Goal: Task Accomplishment & Management: Manage account settings

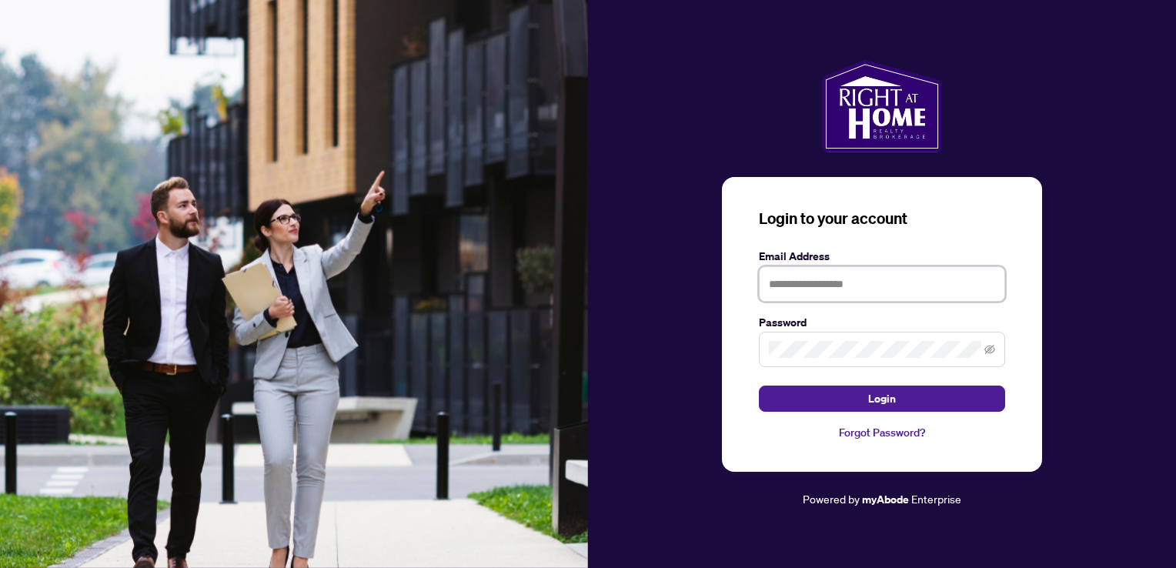
type input "**********"
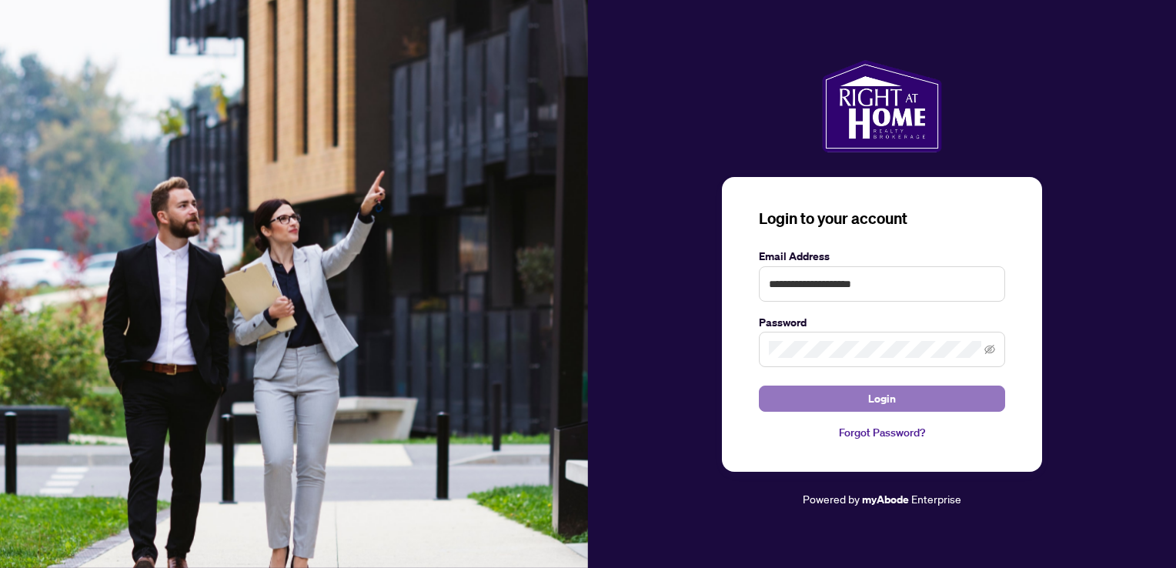
click at [895, 400] on span "Login" at bounding box center [882, 398] width 28 height 25
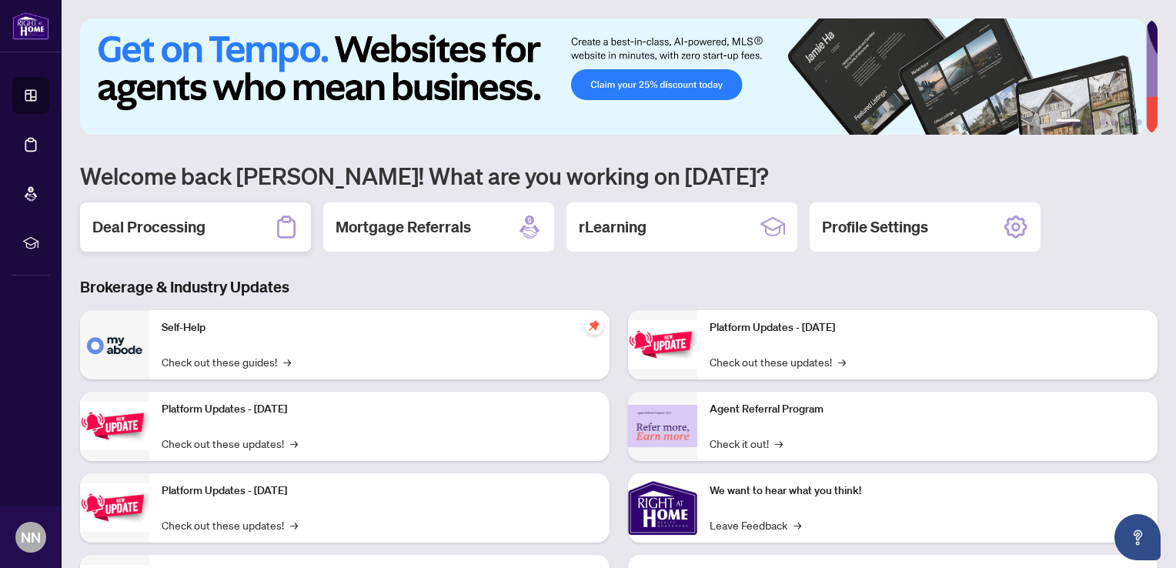
click at [182, 236] on div "Deal Processing" at bounding box center [195, 226] width 231 height 49
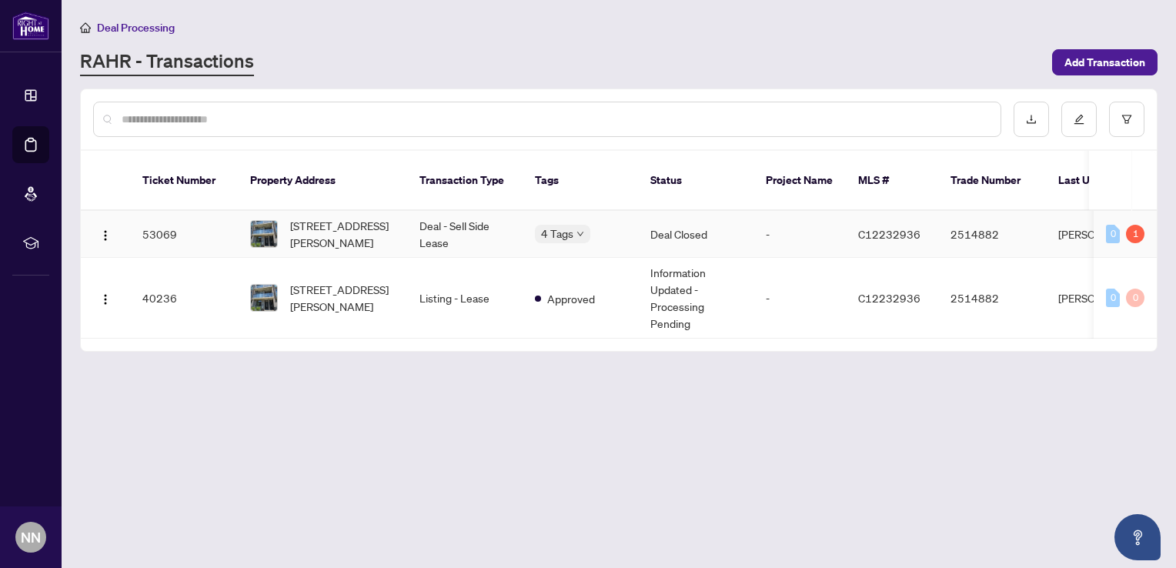
click at [425, 211] on td "Deal - Sell Side Lease" at bounding box center [464, 234] width 115 height 47
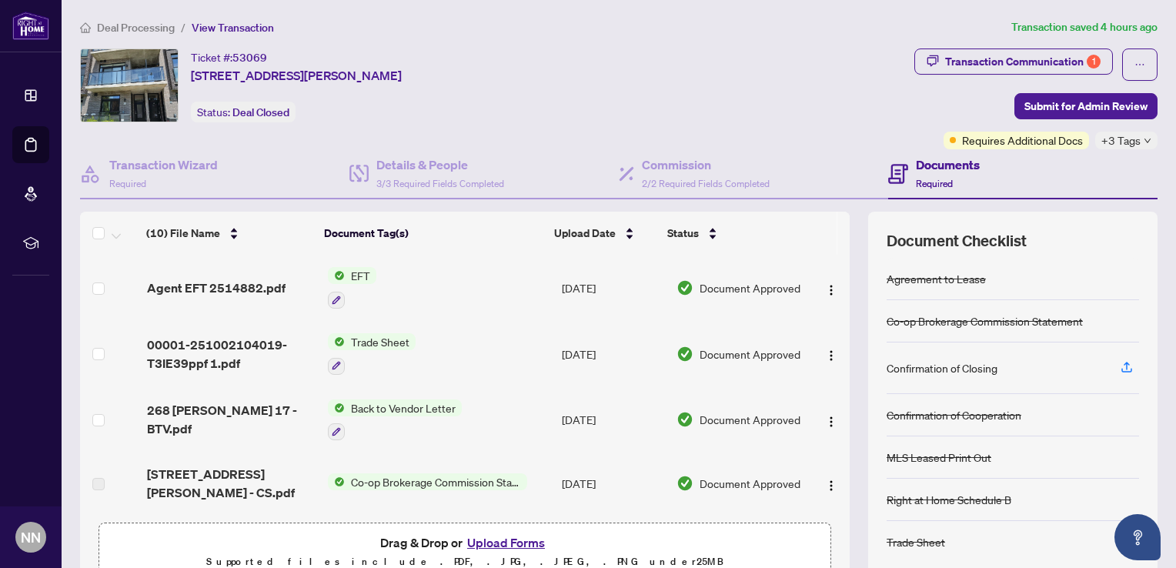
click at [362, 342] on span "Trade Sheet" at bounding box center [380, 341] width 71 height 17
click at [352, 410] on span "Trade Sheet" at bounding box center [334, 413] width 71 height 17
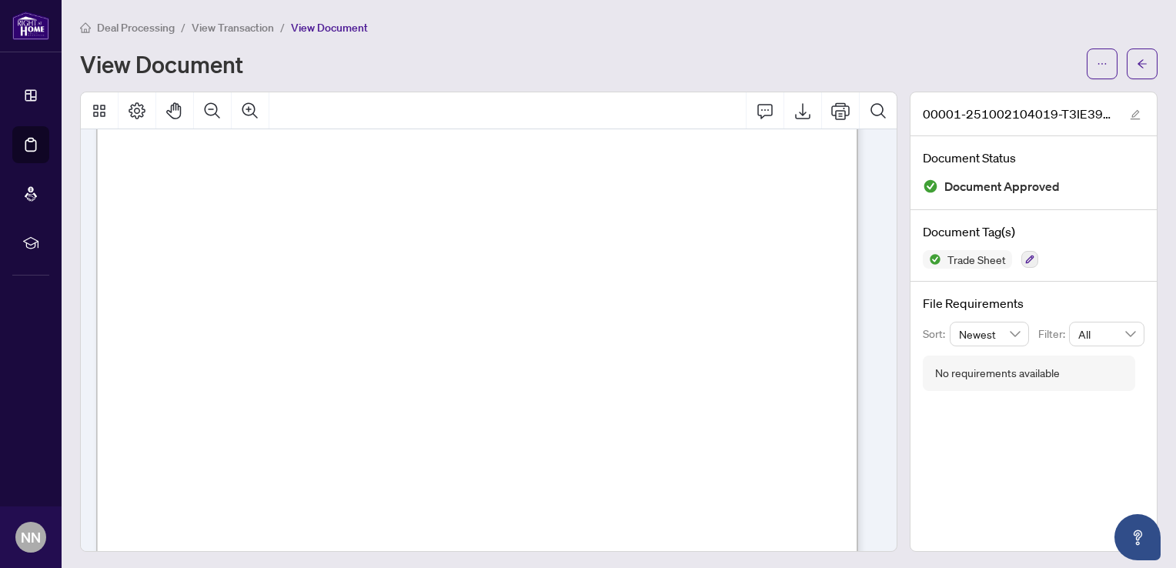
scroll to position [277, 0]
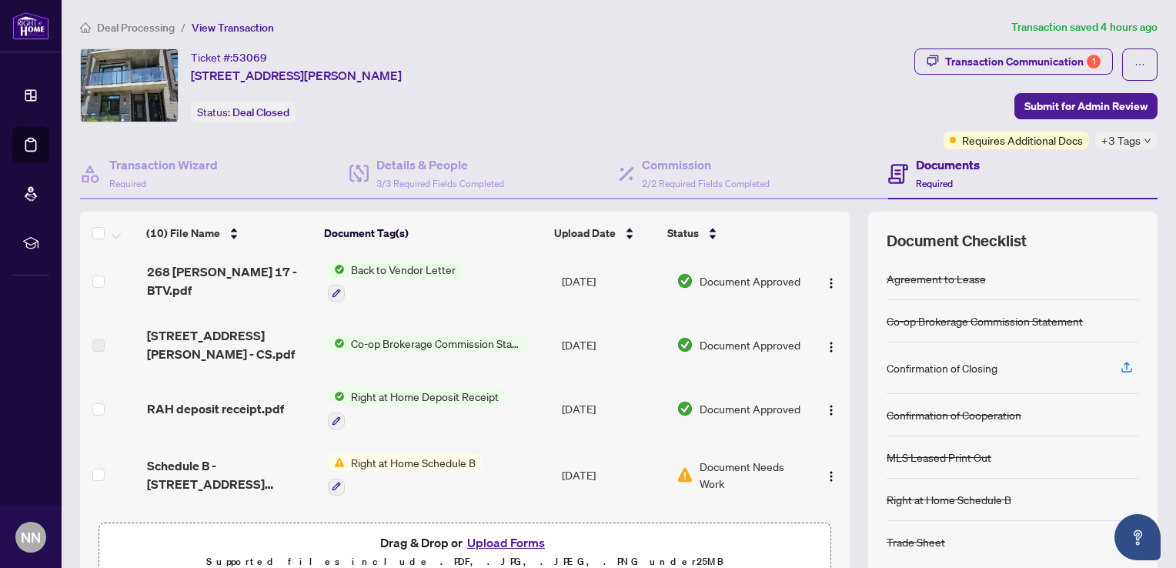
scroll to position [377, 0]
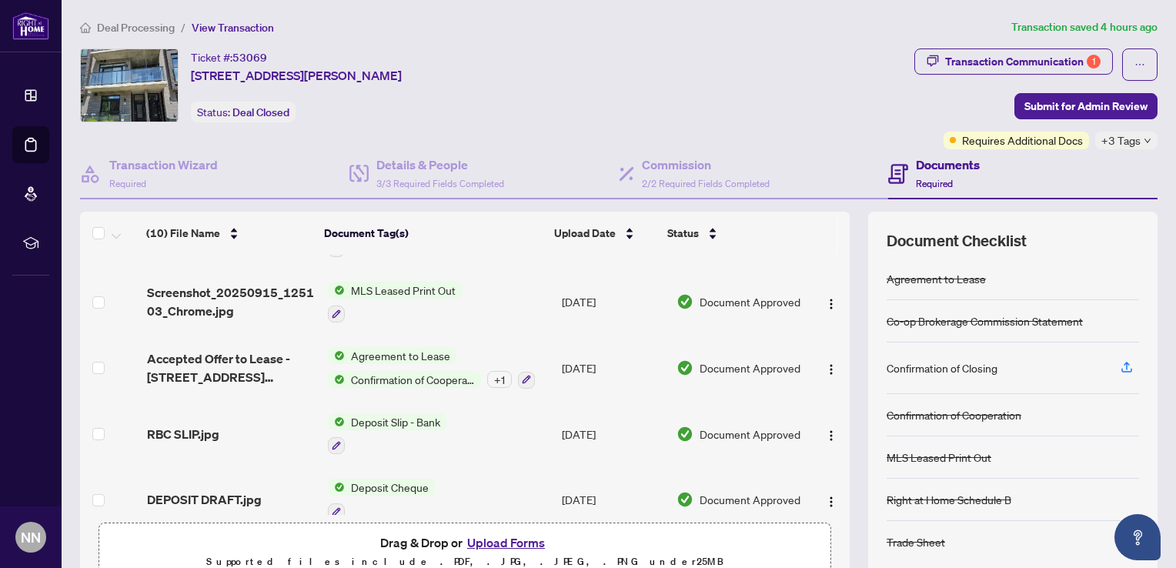
click at [704, 354] on td "Document Approved" at bounding box center [739, 368] width 139 height 66
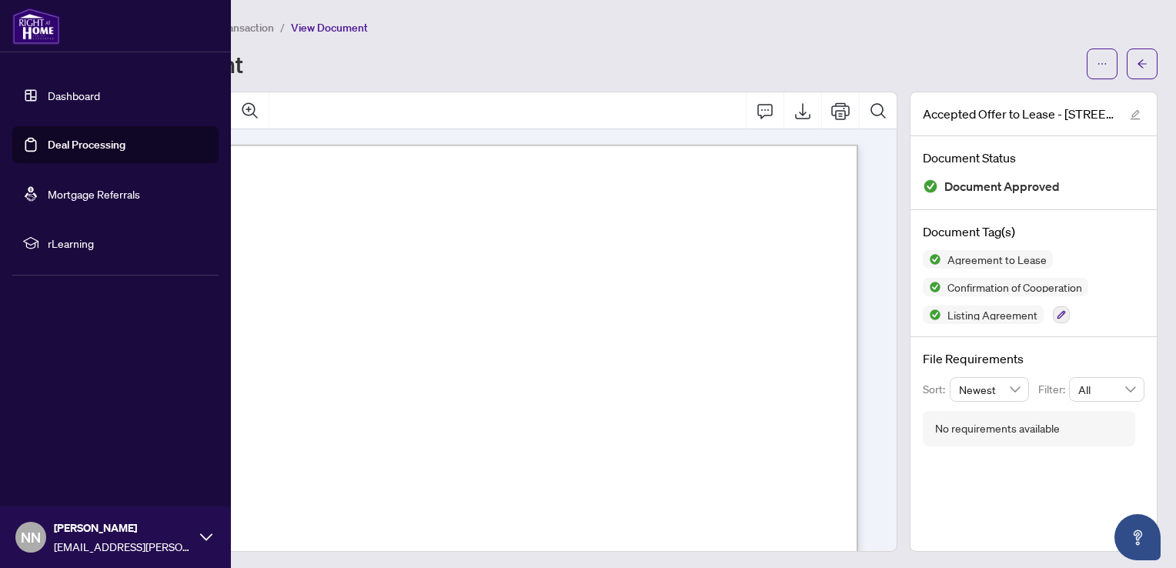
click at [77, 91] on link "Dashboard" at bounding box center [74, 95] width 52 height 14
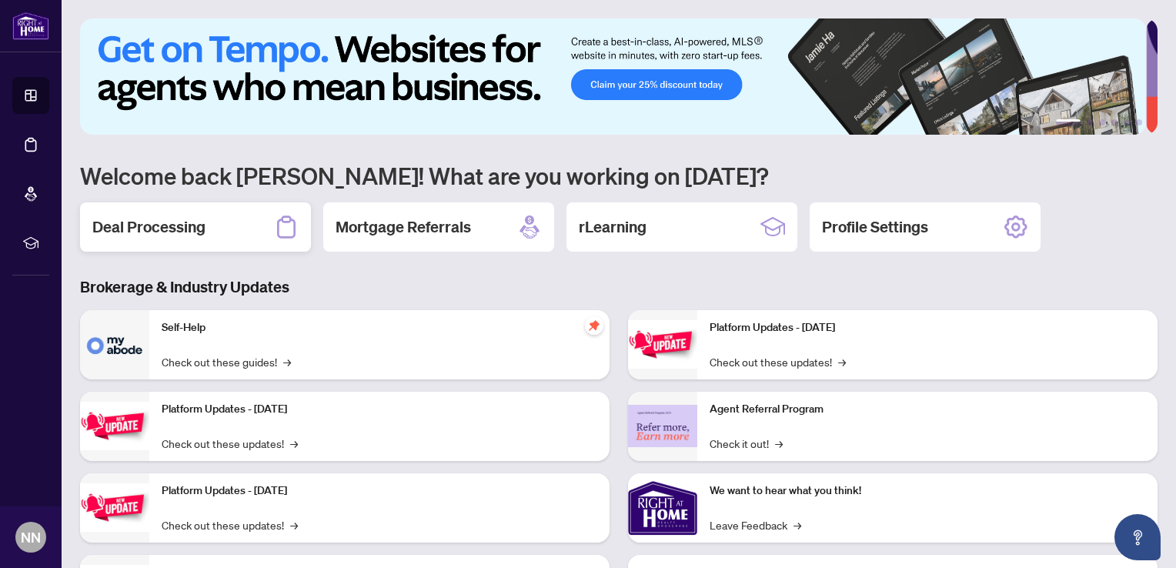
click at [222, 223] on div "Deal Processing" at bounding box center [195, 226] width 231 height 49
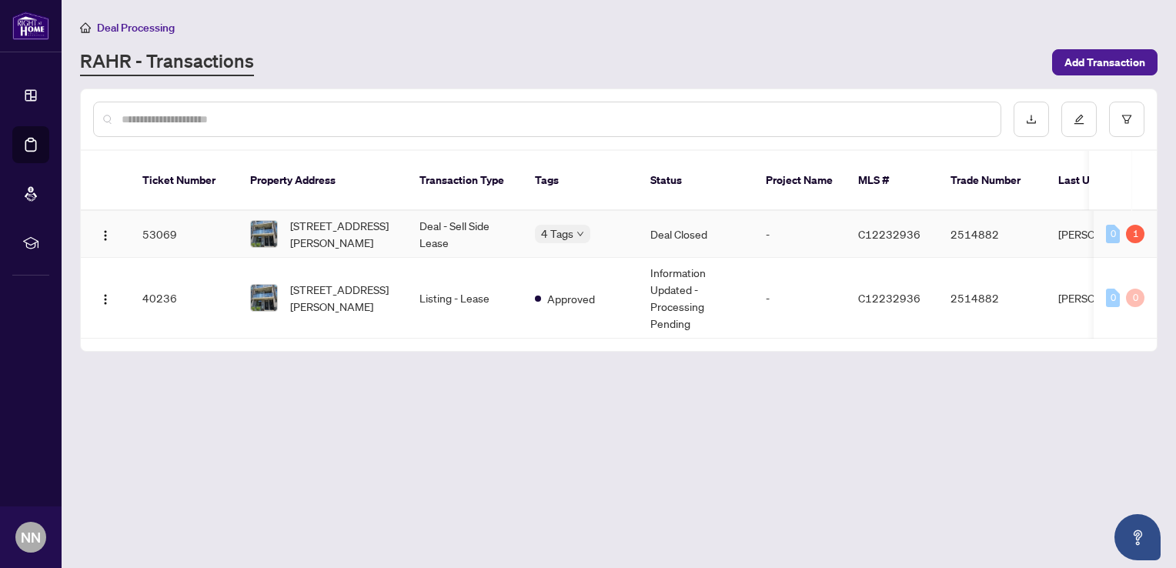
click at [679, 223] on td "Deal Closed" at bounding box center [695, 234] width 115 height 47
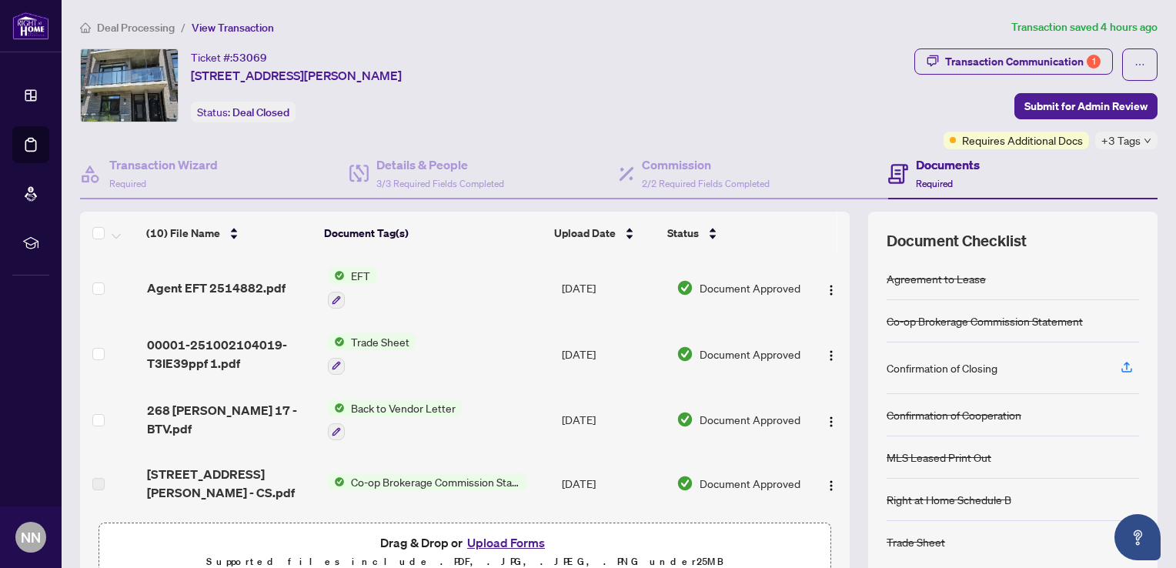
click at [624, 462] on td "[DATE]" at bounding box center [612, 483] width 115 height 62
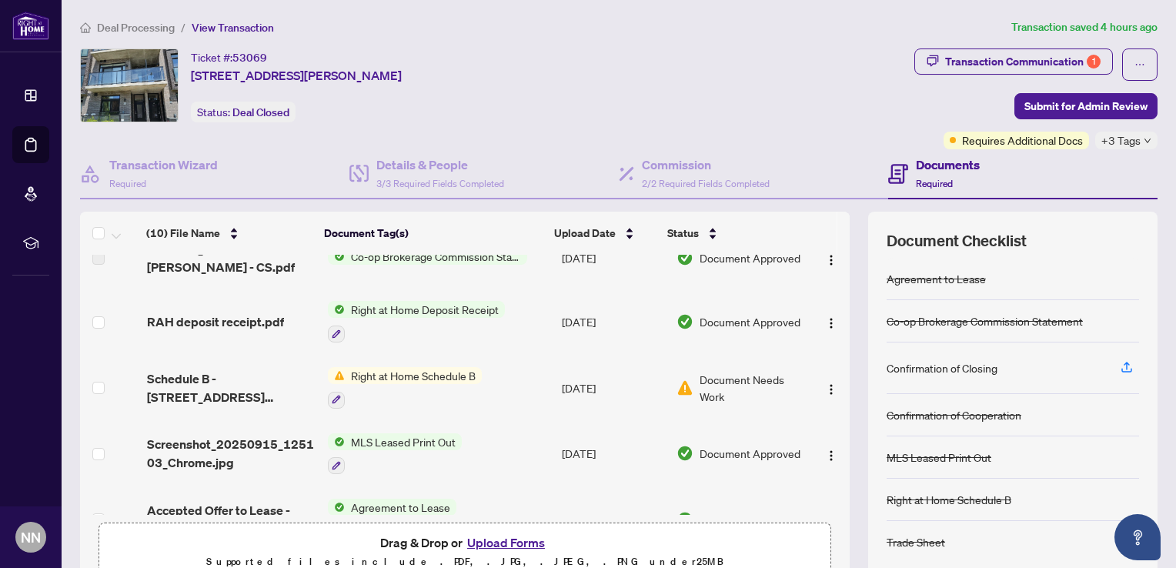
scroll to position [226, 0]
click at [643, 453] on td "[DATE]" at bounding box center [612, 453] width 115 height 66
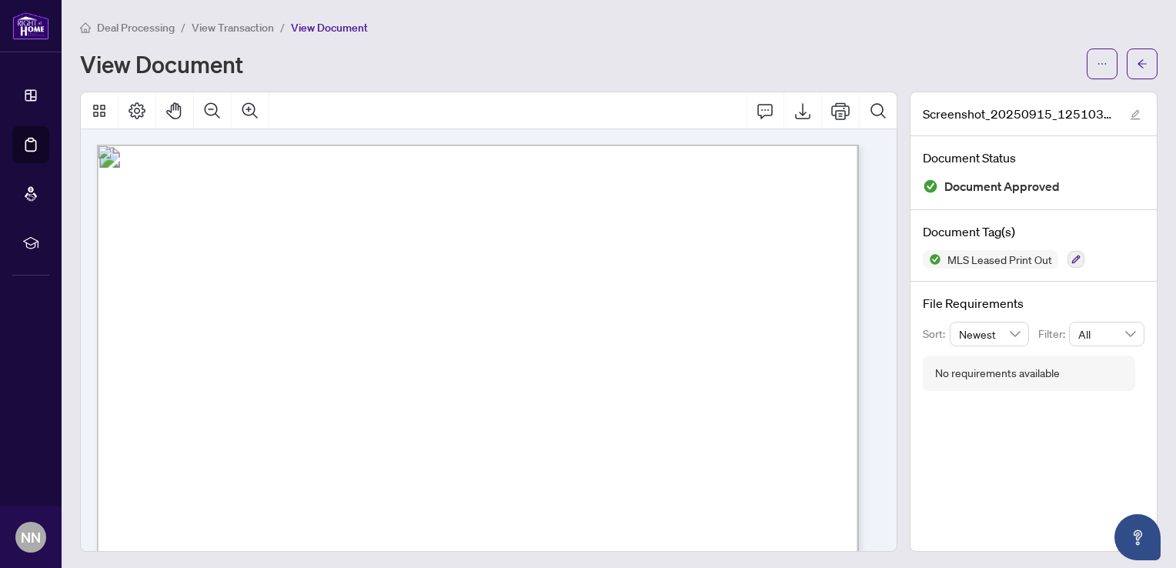
click at [25, 14] on img at bounding box center [30, 26] width 37 height 28
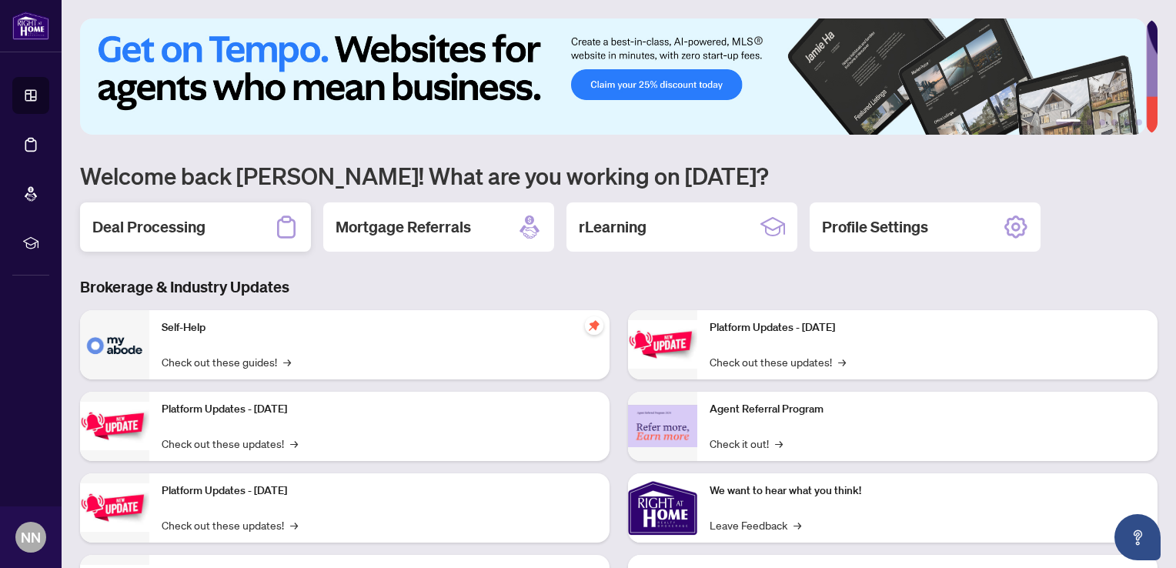
click at [222, 223] on div "Deal Processing" at bounding box center [195, 226] width 231 height 49
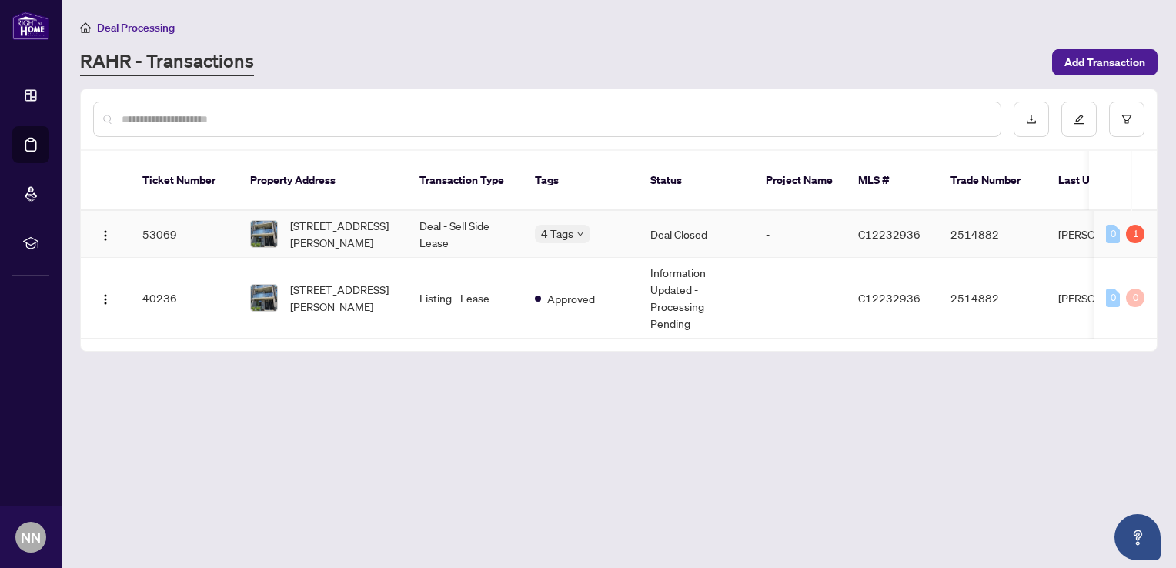
click at [425, 211] on td "Deal - Sell Side Lease" at bounding box center [464, 234] width 115 height 47
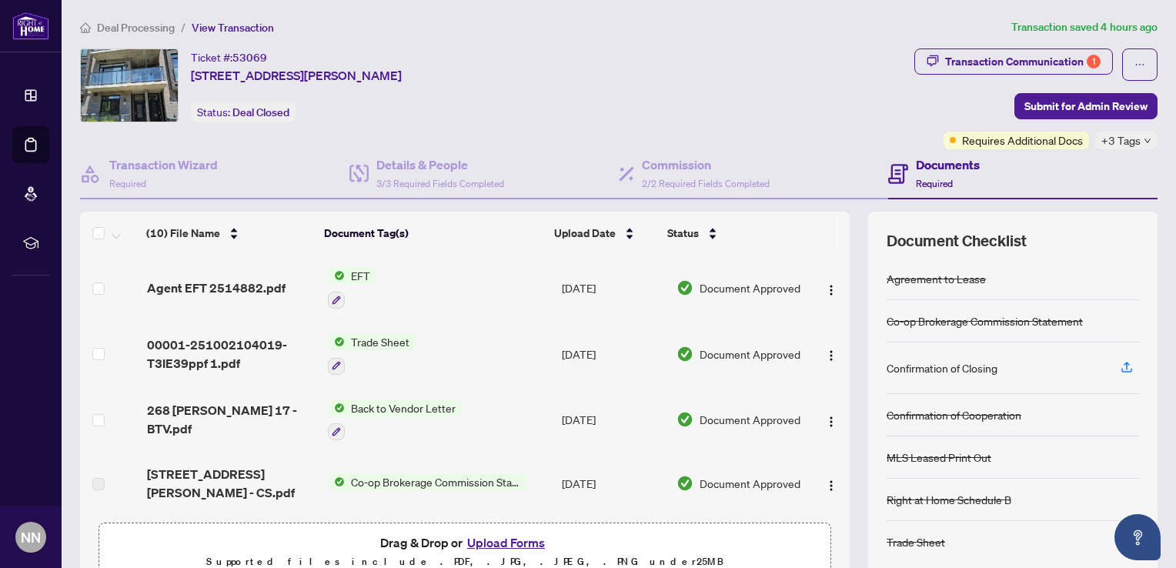
click at [352, 272] on span "EFT" at bounding box center [361, 275] width 32 height 17
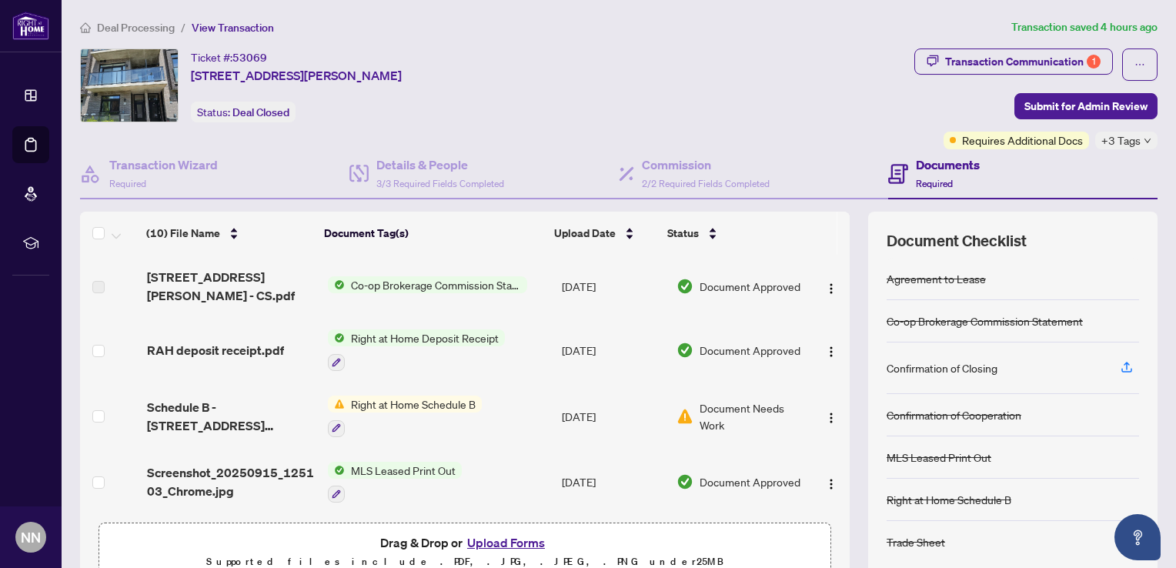
scroll to position [223, 0]
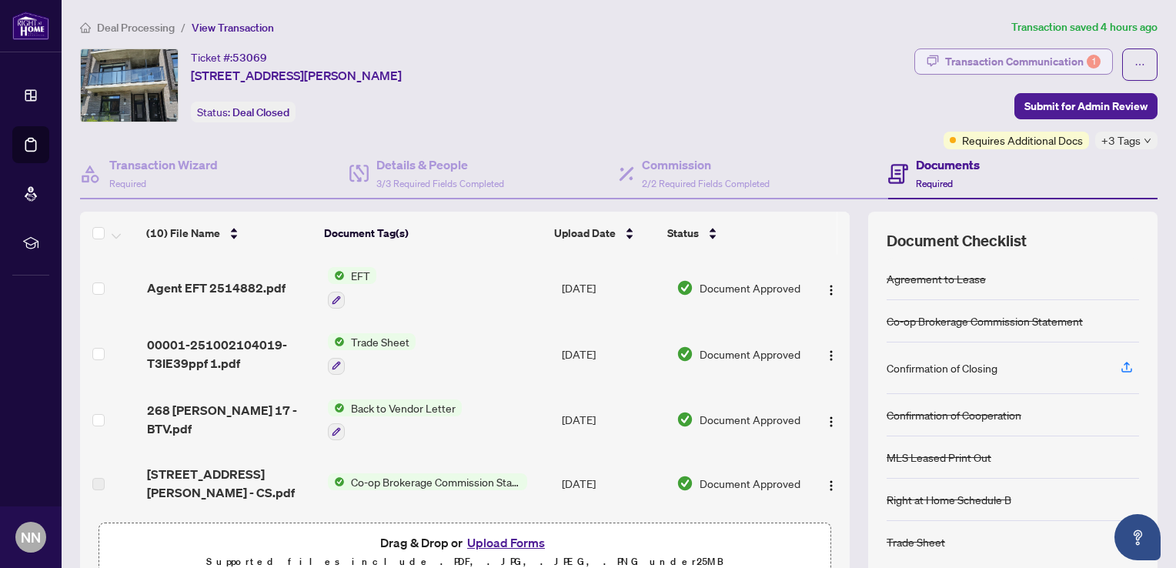
click at [1000, 62] on div "Transaction Communication 1" at bounding box center [1022, 61] width 155 height 25
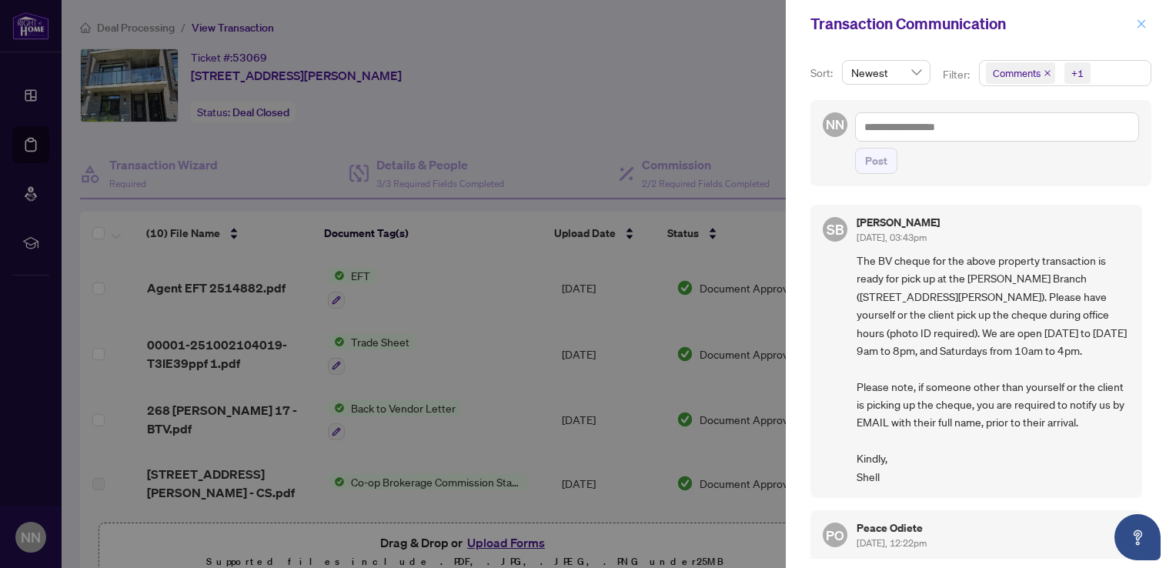
click at [1140, 18] on icon "close" at bounding box center [1141, 23] width 11 height 11
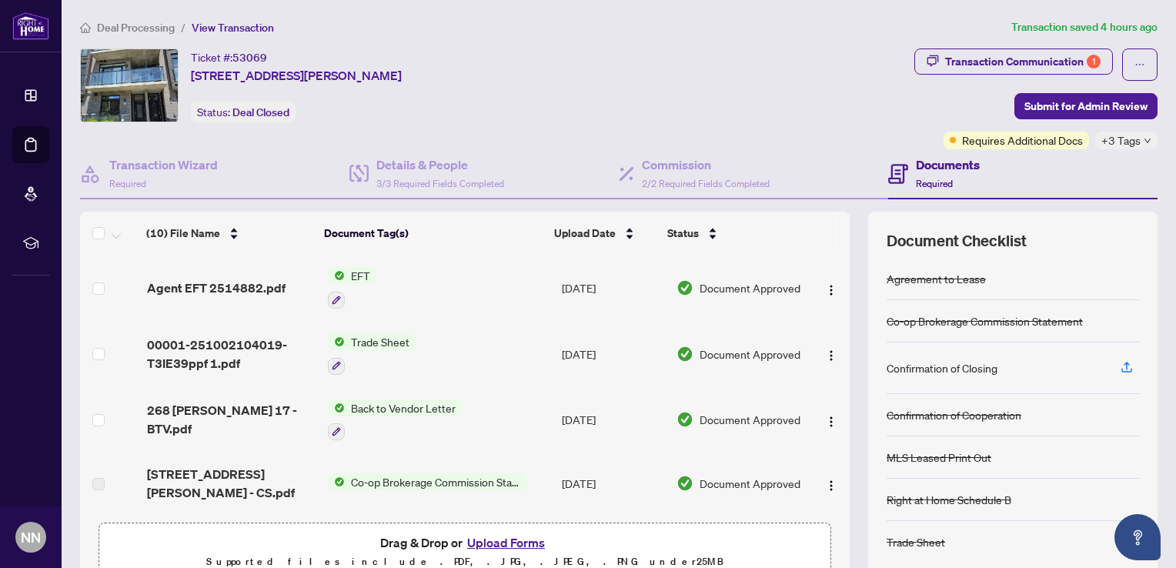
click at [352, 273] on span "EFT" at bounding box center [361, 275] width 32 height 17
click at [289, 347] on span "EFT" at bounding box center [295, 349] width 32 height 17
